Goal: Transaction & Acquisition: Register for event/course

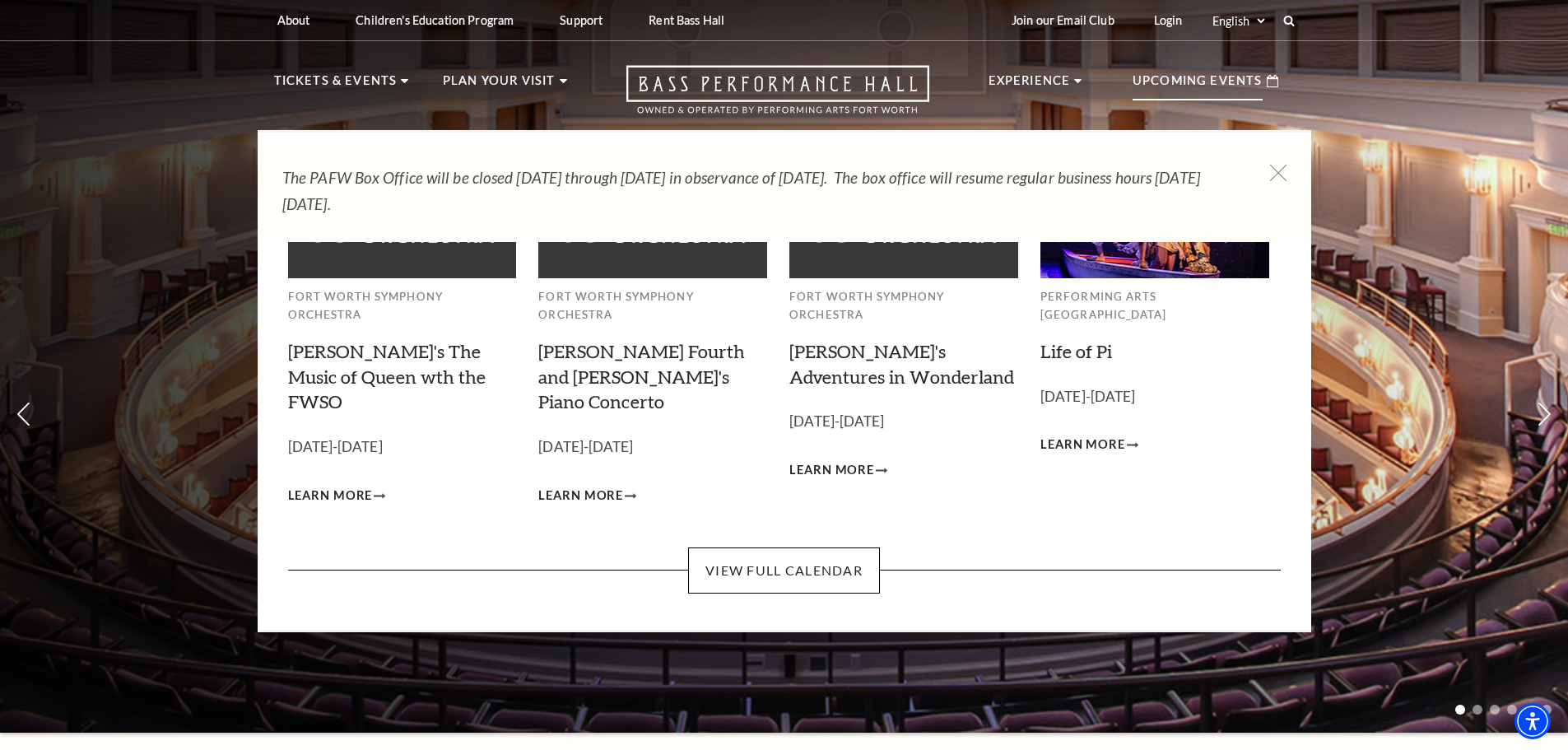
click at [1196, 84] on p "Upcoming Events" at bounding box center [1197, 86] width 130 height 30
click at [727, 547] on link "View Full Calendar" at bounding box center [784, 570] width 192 height 46
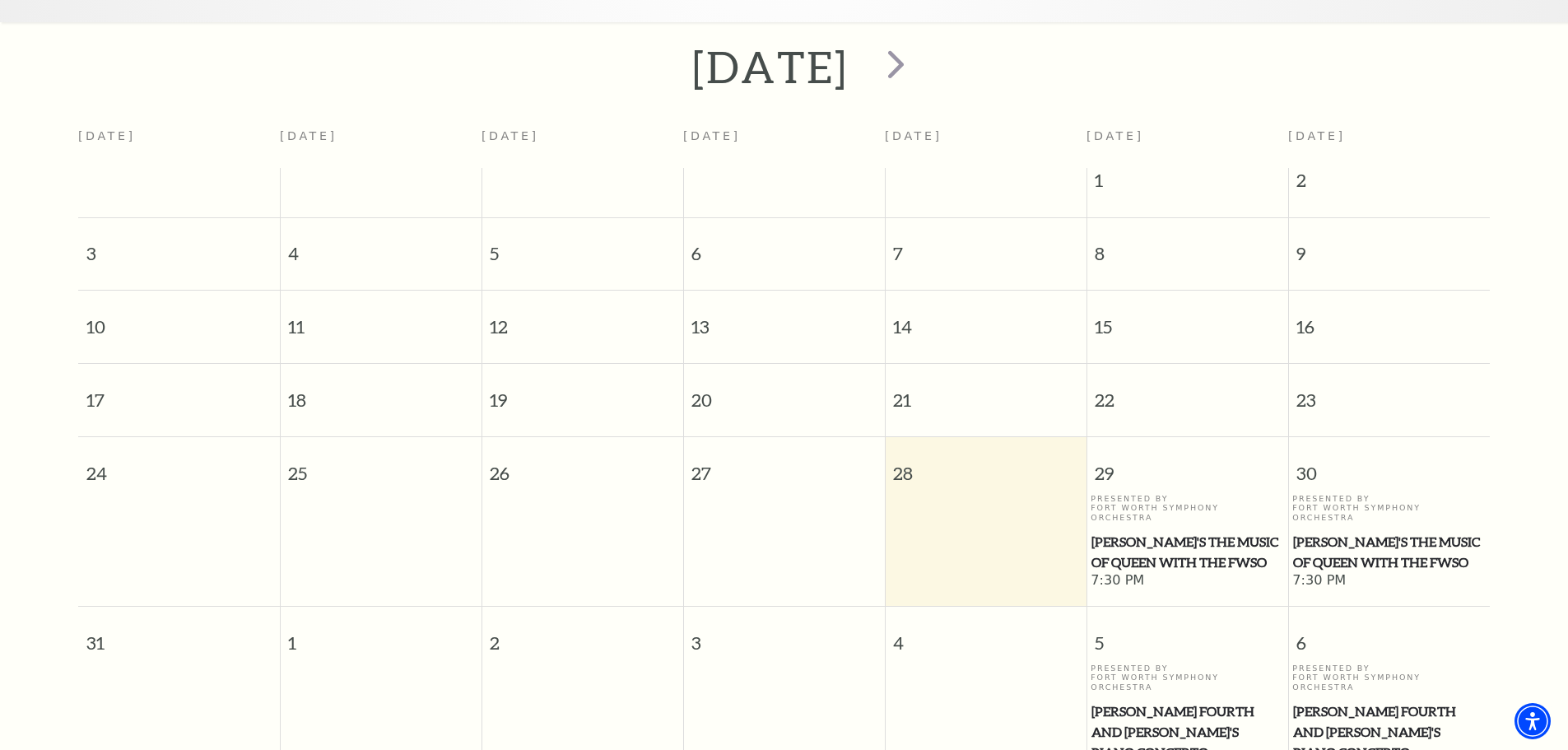
scroll to position [310, 0]
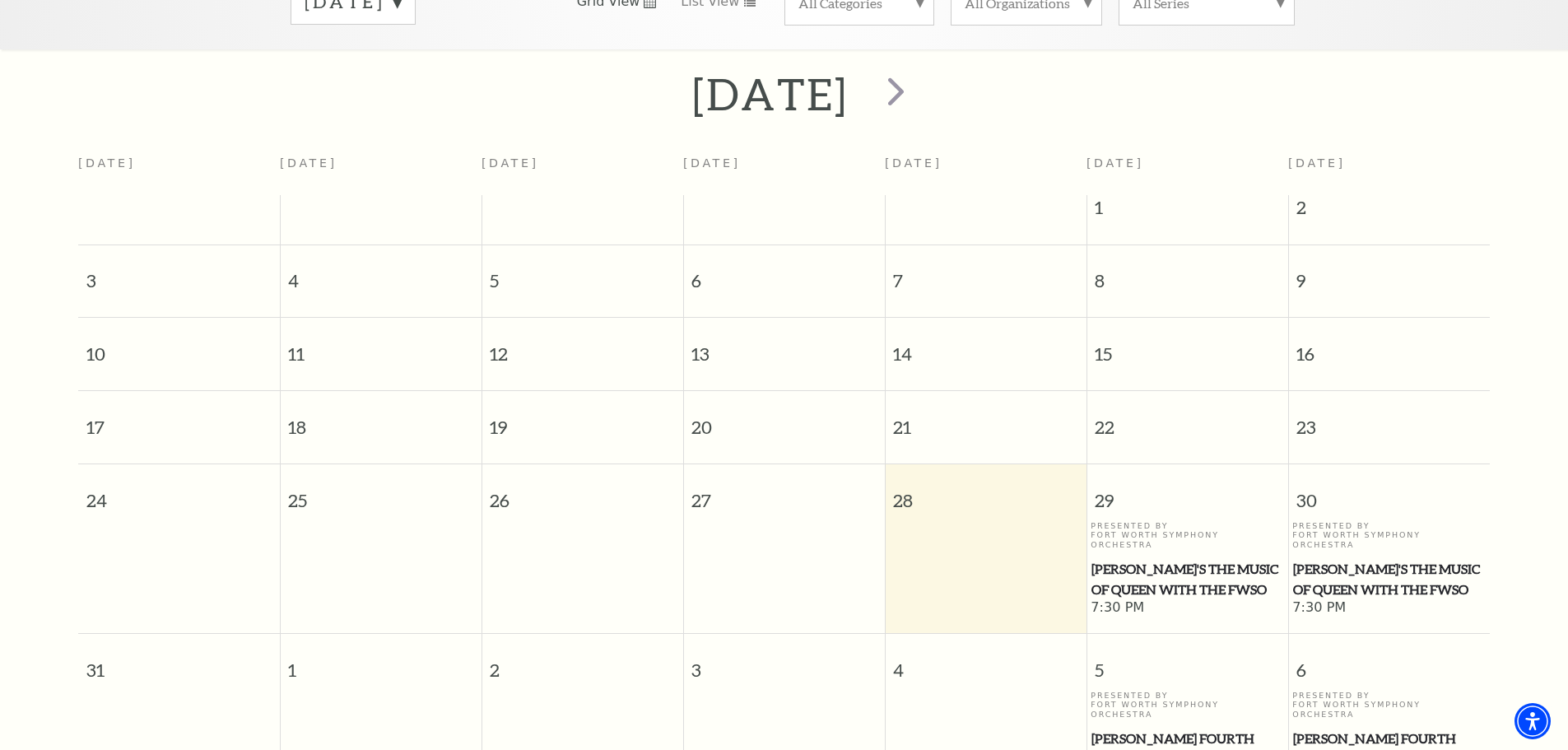
click at [1377, 559] on span "Windborne's The Music of Queen with the FWSO" at bounding box center [1388, 579] width 192 height 40
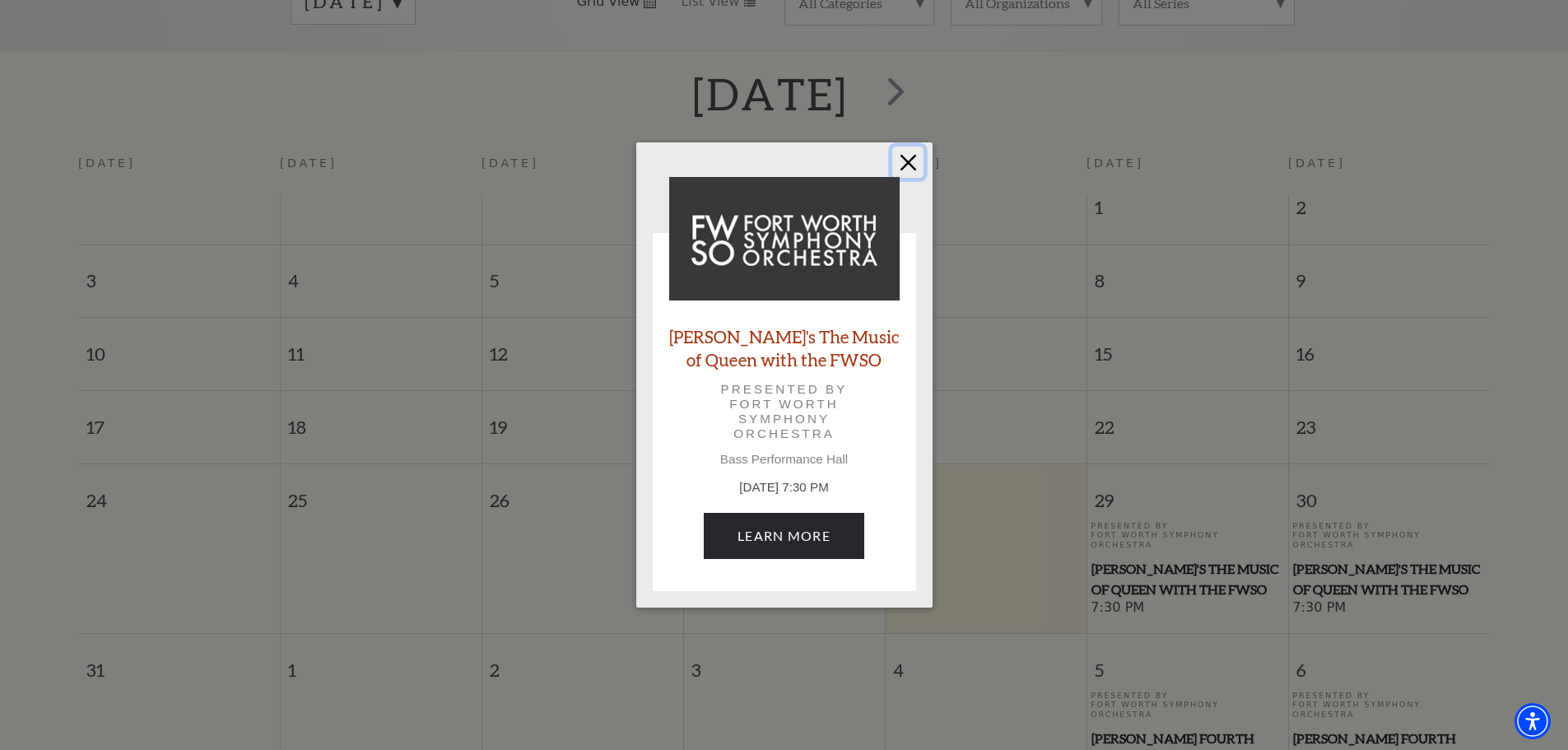
click at [899, 165] on button "Close" at bounding box center [907, 162] width 32 height 32
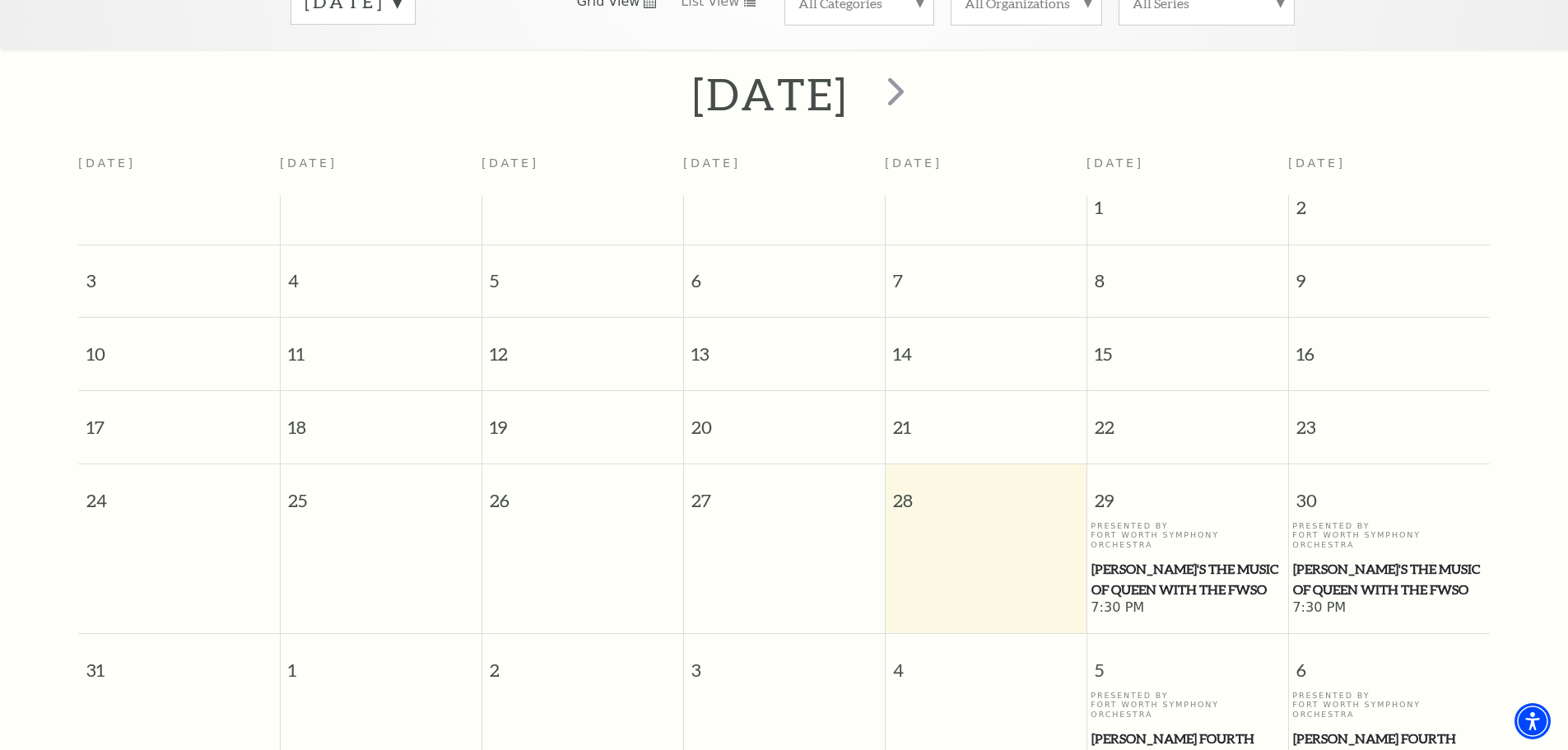
click at [1349, 559] on span "Windborne's The Music of Queen with the FWSO" at bounding box center [1388, 579] width 192 height 40
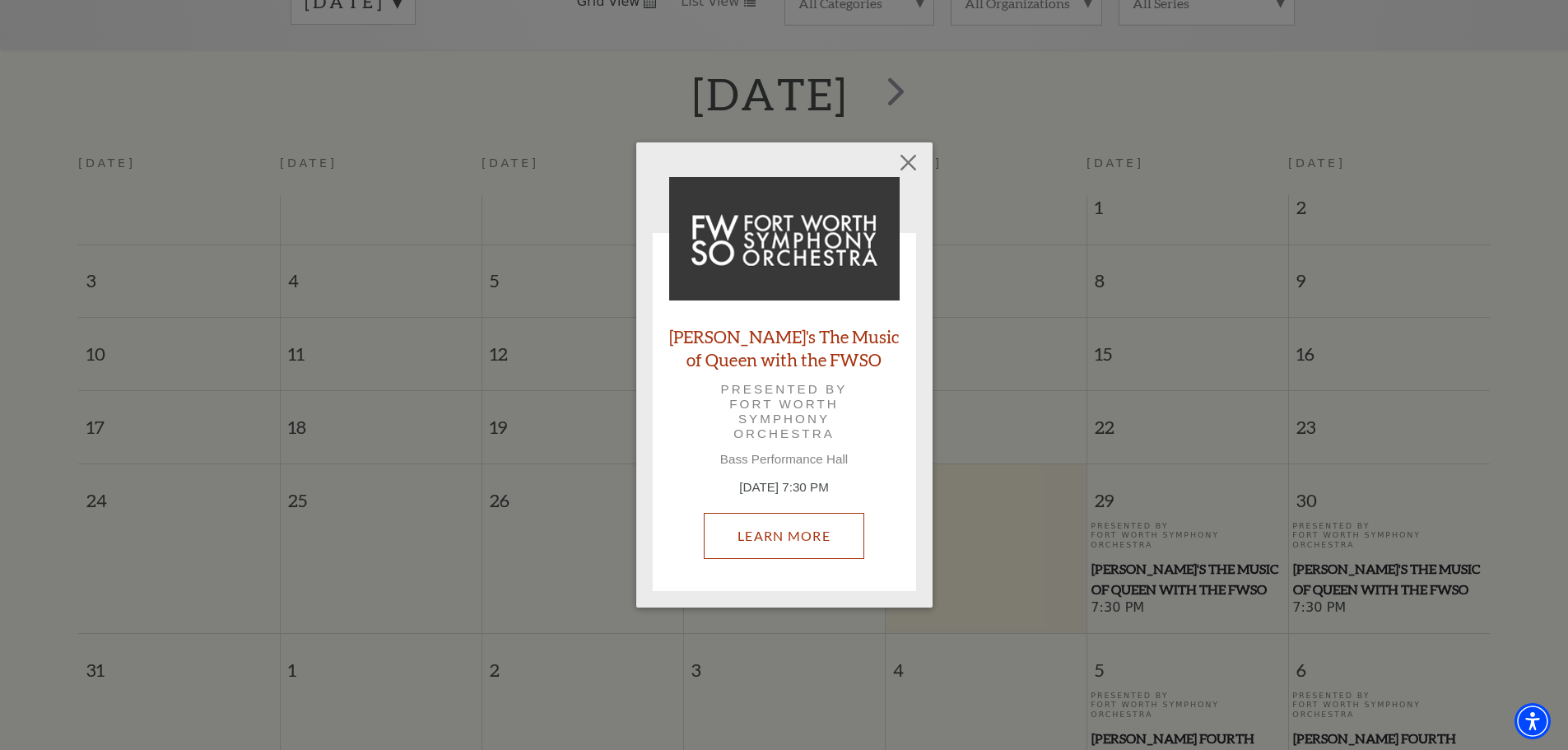
click at [812, 544] on link "Learn More" at bounding box center [784, 536] width 161 height 46
